Goal: Task Accomplishment & Management: Manage account settings

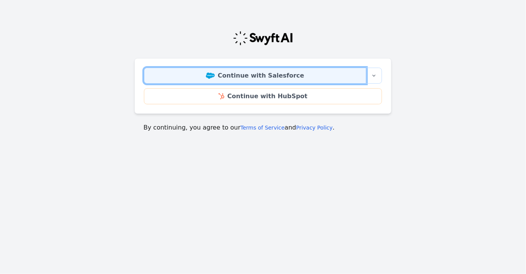
click at [257, 81] on link "Continue with Salesforce" at bounding box center [255, 76] width 222 height 16
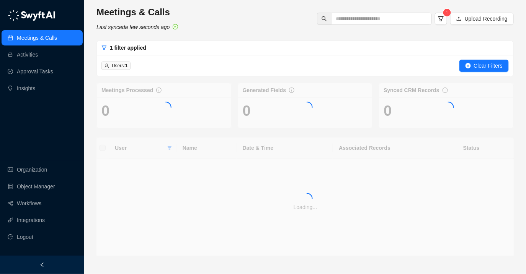
click at [130, 65] on span "Users: 1" at bounding box center [115, 66] width 29 height 8
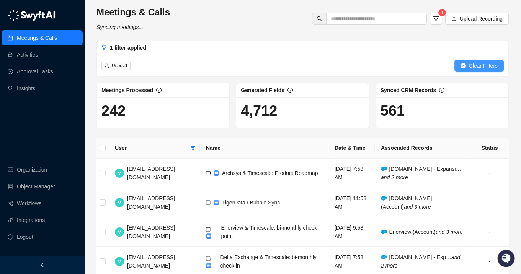
click at [457, 64] on button "Clear Filters" at bounding box center [478, 66] width 49 height 12
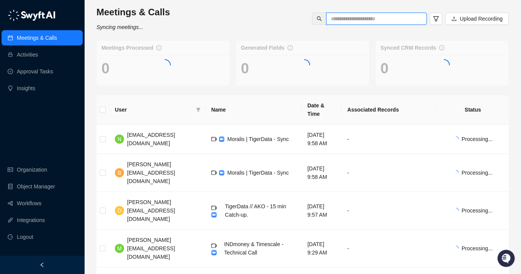
click at [355, 21] on input "text" at bounding box center [372, 19] width 85 height 8
paste input "*******"
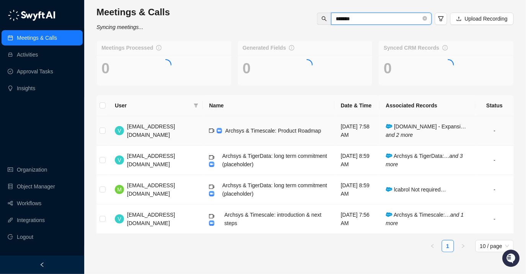
type input "*******"
click at [267, 139] on td "Archsys & Timescale: Product Roadmap" at bounding box center [269, 130] width 132 height 29
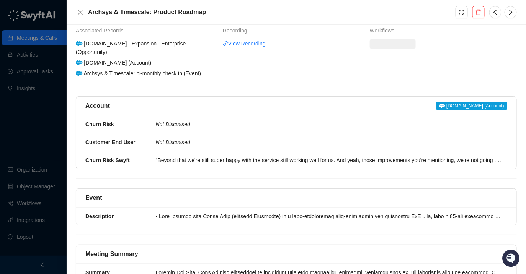
scroll to position [62, 0]
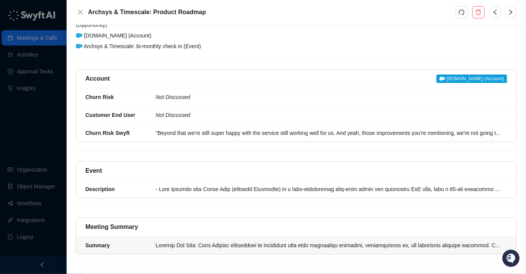
click at [210, 241] on div at bounding box center [329, 245] width 347 height 8
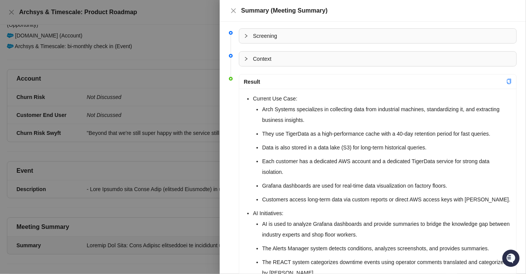
click at [181, 215] on div at bounding box center [263, 137] width 526 height 274
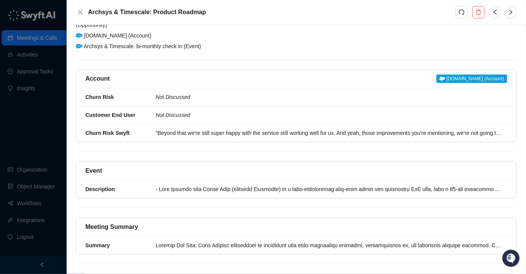
click at [205, 166] on div "Event" at bounding box center [295, 170] width 421 height 9
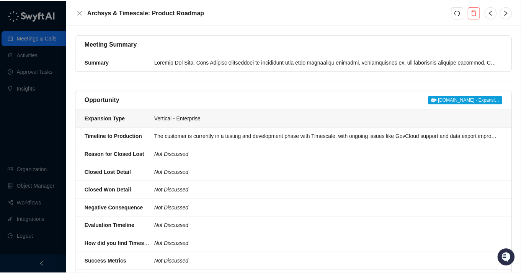
scroll to position [248, 0]
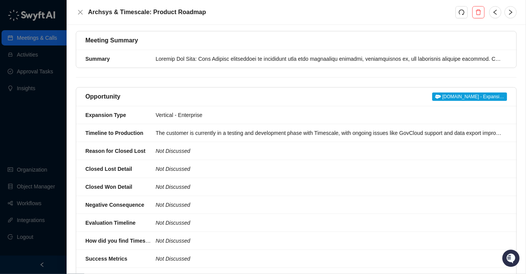
click at [47, 196] on div at bounding box center [263, 137] width 526 height 274
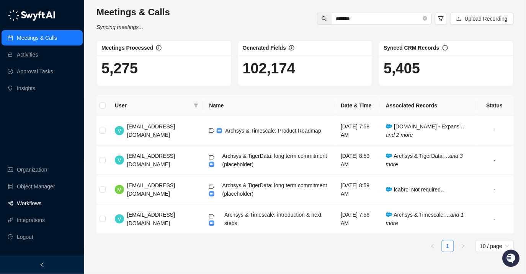
click at [41, 205] on link "Workflows" at bounding box center [29, 203] width 24 height 15
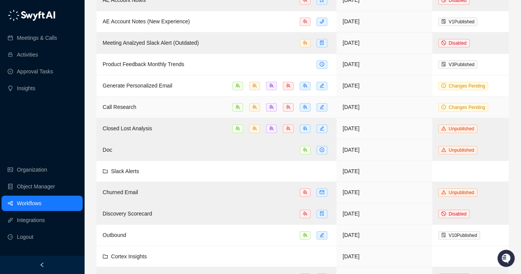
scroll to position [265, 0]
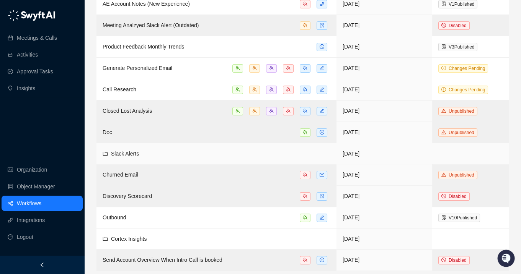
click at [191, 143] on td "Slack Alerts" at bounding box center [216, 153] width 240 height 21
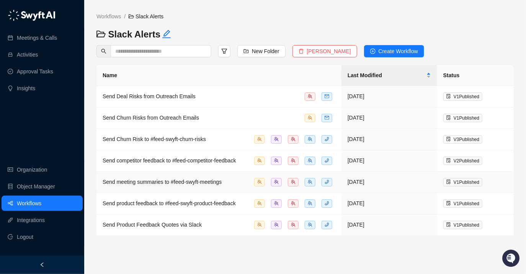
click at [182, 184] on span "Send meeting summaries to #feed-swyft-meetings" at bounding box center [162, 182] width 119 height 6
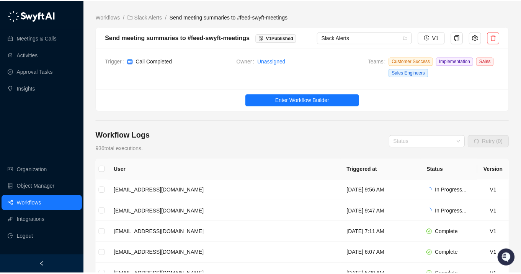
scroll to position [0, 0]
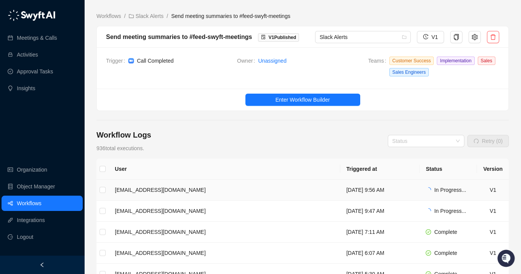
click at [449, 191] on span "In Progress..." at bounding box center [450, 190] width 32 height 6
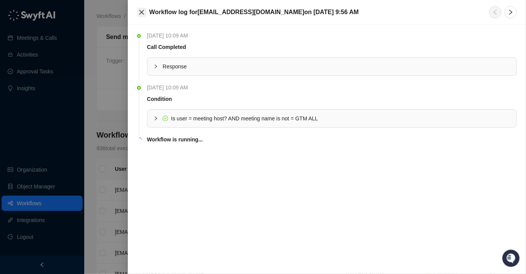
click at [140, 11] on icon "close" at bounding box center [141, 12] width 6 height 6
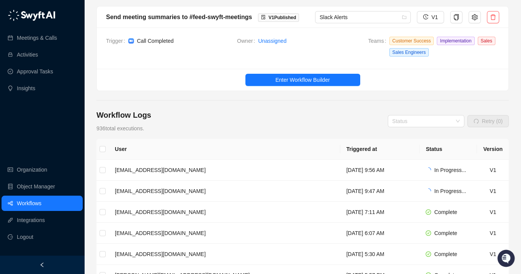
scroll to position [20, 0]
